Goal: Understand process/instructions

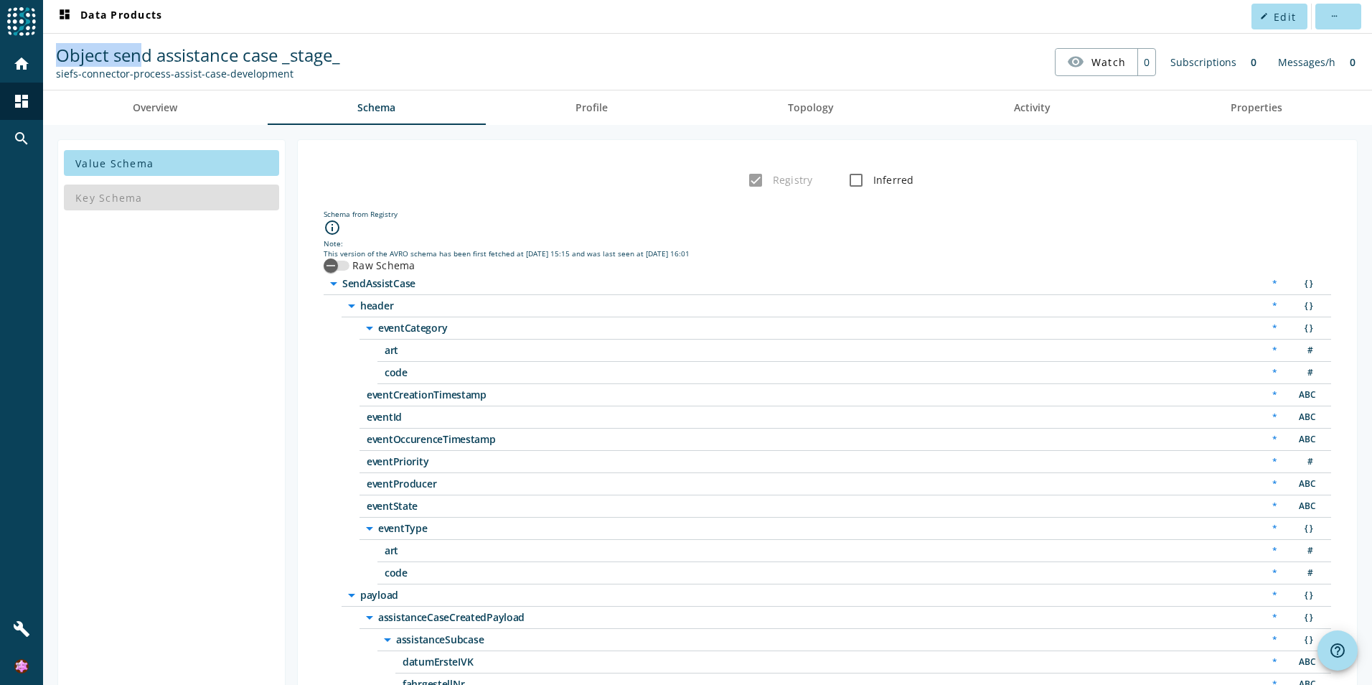
drag, startPoint x: 62, startPoint y: 57, endPoint x: 154, endPoint y: 57, distance: 91.9
click at [154, 57] on span "Object send assistance case _stage_" at bounding box center [198, 55] width 284 height 24
drag, startPoint x: 154, startPoint y: 57, endPoint x: 59, endPoint y: 70, distance: 95.5
click at [59, 69] on div "siefs-connector-process-assist-case-development" at bounding box center [198, 74] width 284 height 14
drag, startPoint x: 55, startPoint y: 72, endPoint x: 329, endPoint y: 79, distance: 273.5
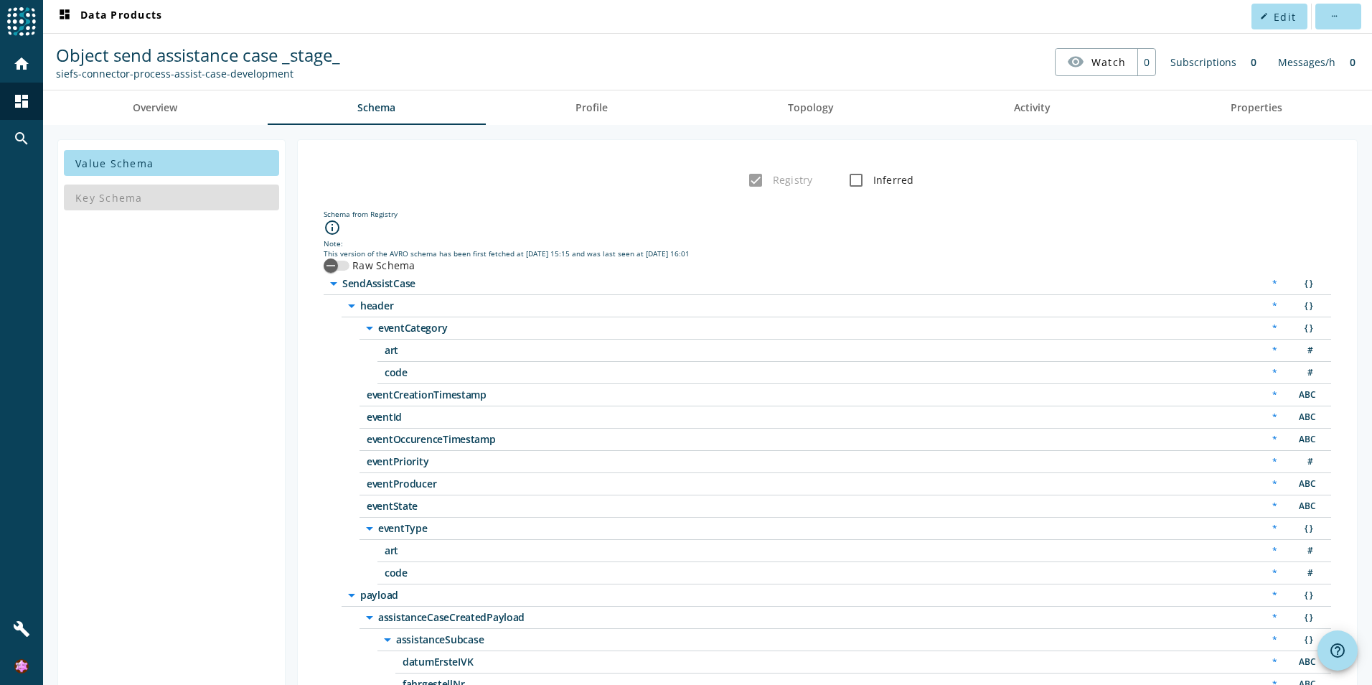
click at [329, 79] on div "Object send assistance case _stage_ siefs-connector-process-assist-case-develop…" at bounding box center [197, 61] width 291 height 37
click at [221, 74] on div "siefs-connector-process-assist-case-development" at bounding box center [198, 74] width 284 height 14
drag, startPoint x: 169, startPoint y: 77, endPoint x: 287, endPoint y: 76, distance: 117.7
click at [287, 76] on div "siefs-connector-process-assist-case-development" at bounding box center [198, 74] width 284 height 14
drag, startPoint x: 287, startPoint y: 76, endPoint x: 174, endPoint y: 73, distance: 112.7
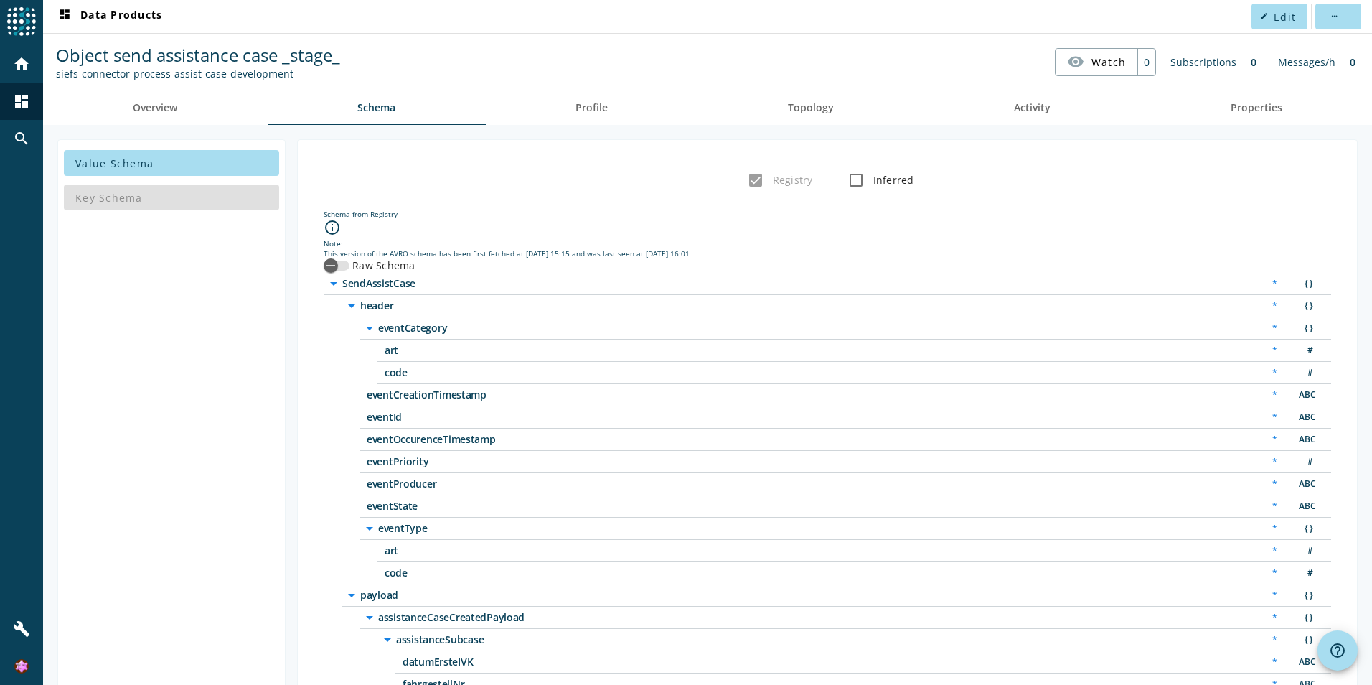
click at [174, 74] on div "siefs-connector-process-assist-case-development" at bounding box center [198, 74] width 284 height 14
click at [244, 72] on div "siefs-connector-process-assist-case-development" at bounding box center [198, 74] width 284 height 14
click at [250, 70] on div "siefs-connector-process-assist-case-development" at bounding box center [198, 74] width 284 height 14
click at [267, 74] on div "siefs-connector-process-assist-case-development" at bounding box center [198, 74] width 284 height 14
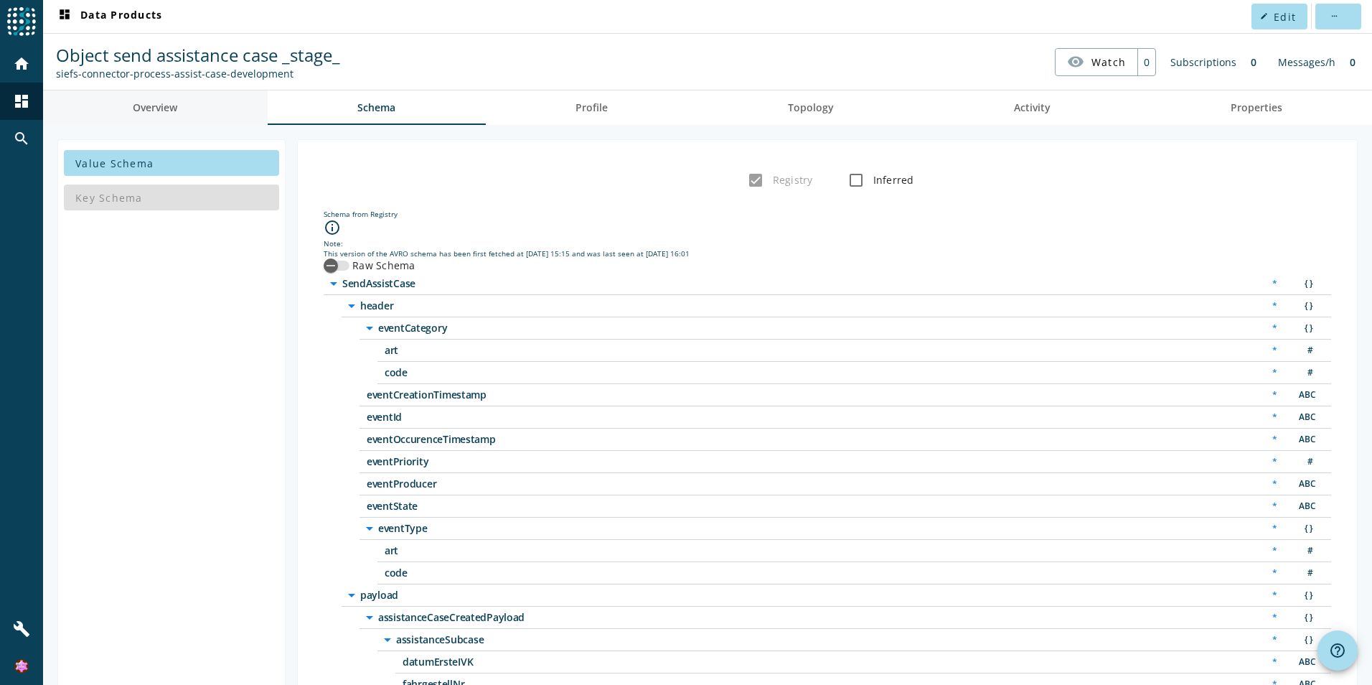
click at [145, 115] on span "Overview" at bounding box center [155, 107] width 44 height 34
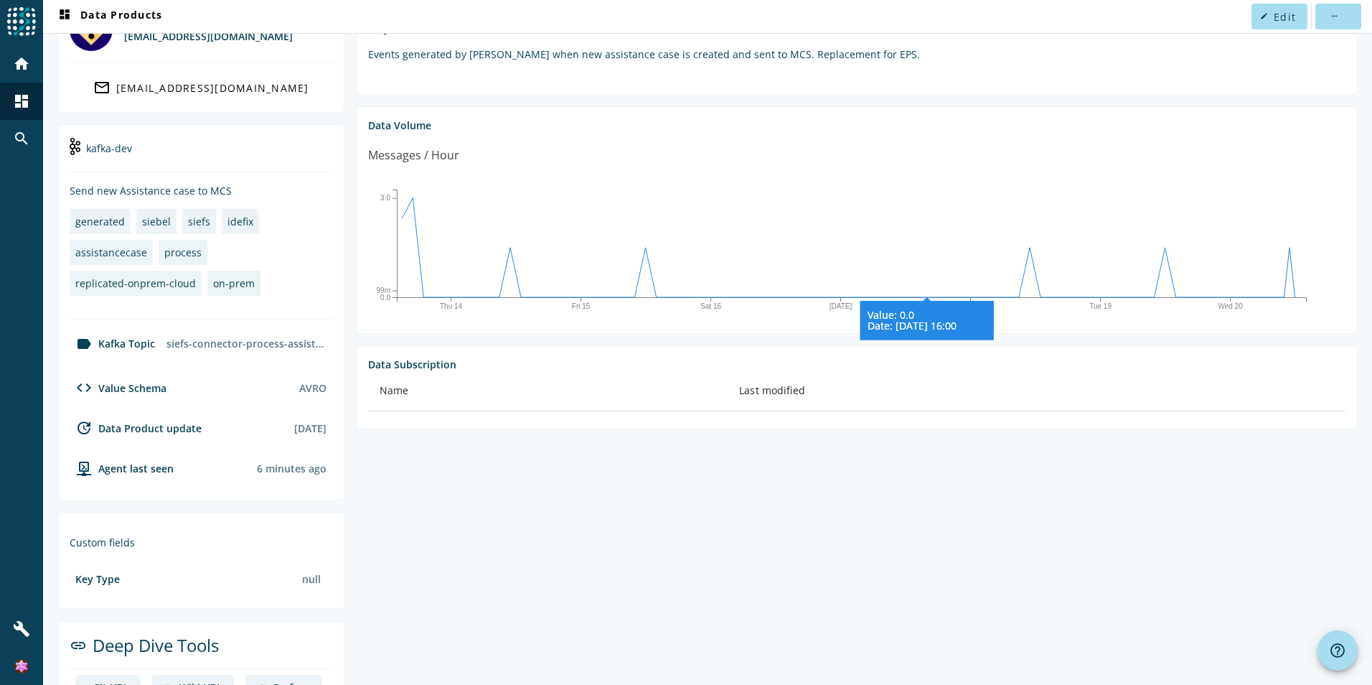
scroll to position [227, 0]
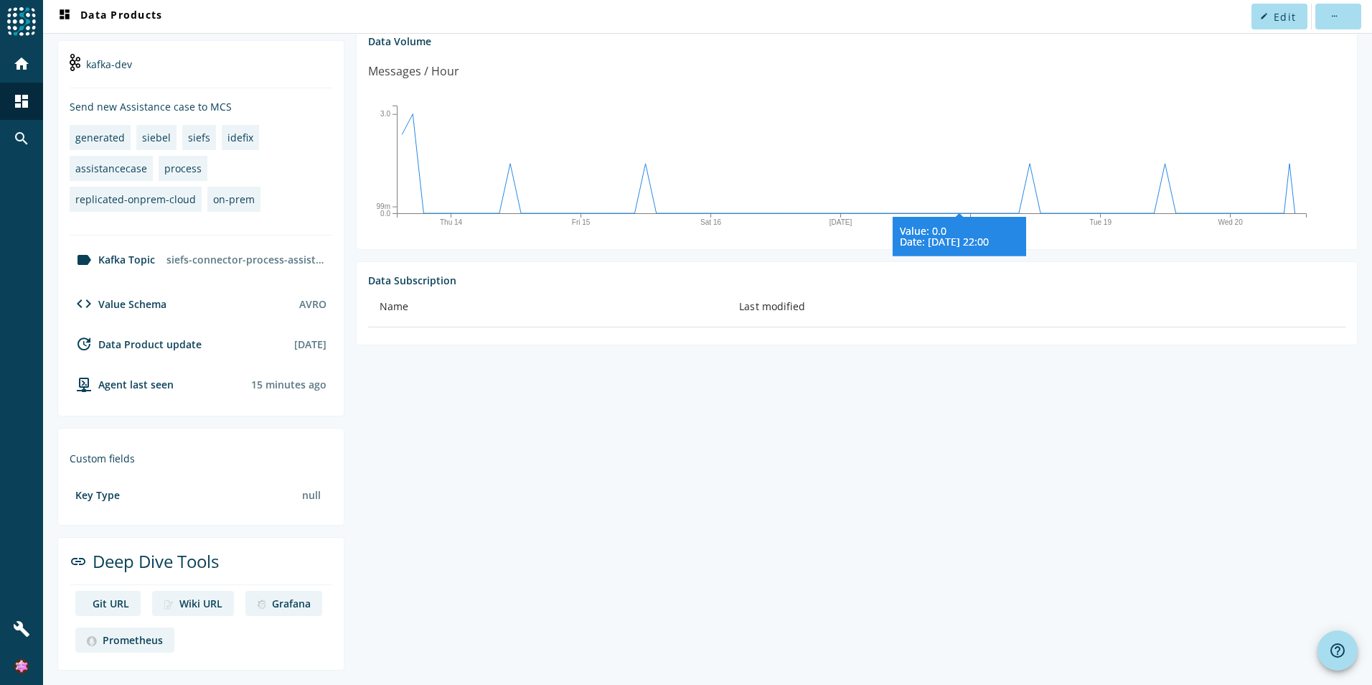
click at [959, 95] on icon "Thu 14 Fri 15 [DATE] Mon 18 Tue 19 Wed 20 0.0 99m 3.0 Value: 0.0 Date: [DATE] 2…" at bounding box center [851, 163] width 967 height 144
